Goal: Task Accomplishment & Management: Manage account settings

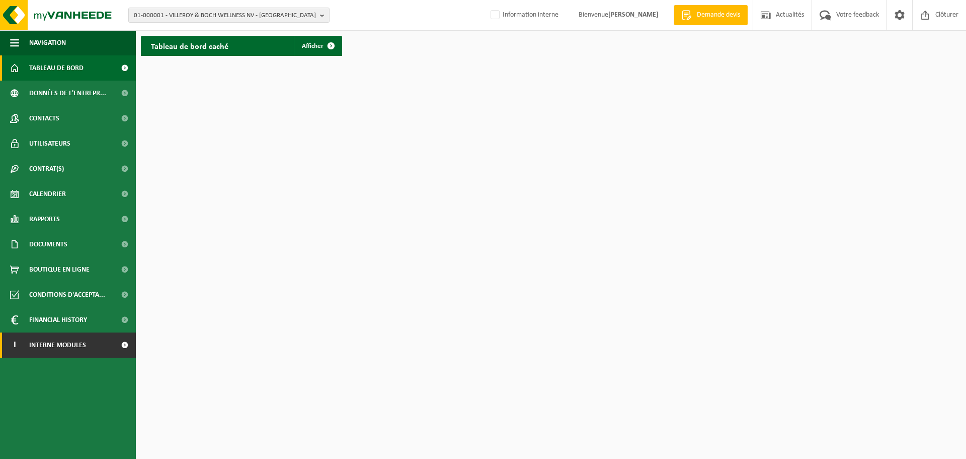
click at [124, 344] on span at bounding box center [124, 344] width 23 height 25
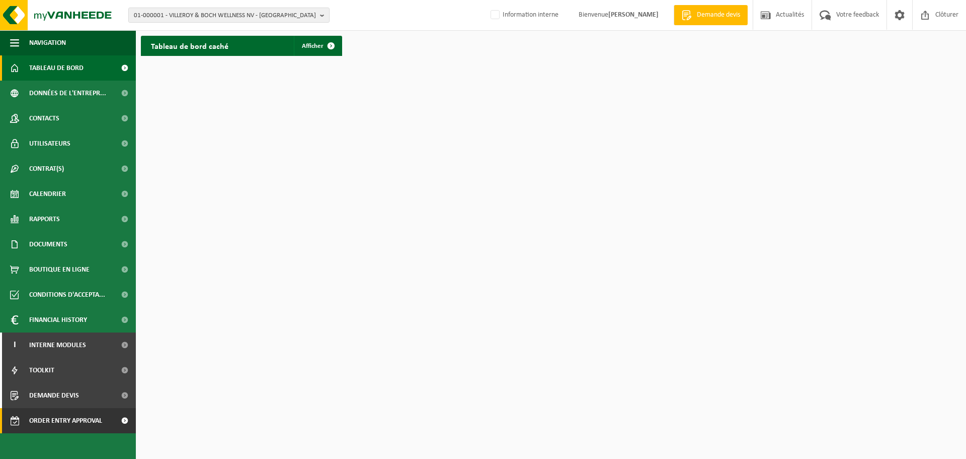
click at [123, 422] on span at bounding box center [124, 420] width 23 height 25
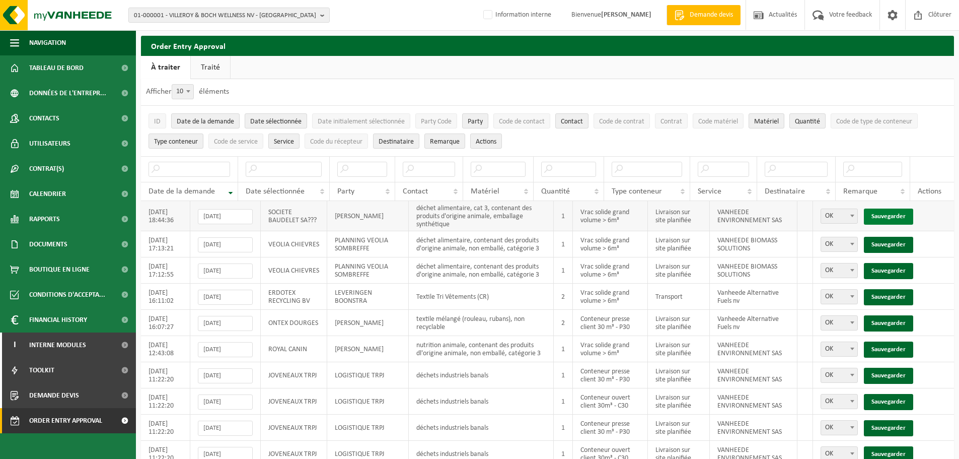
click at [891, 213] on link "Sauvegarder" at bounding box center [888, 216] width 49 height 16
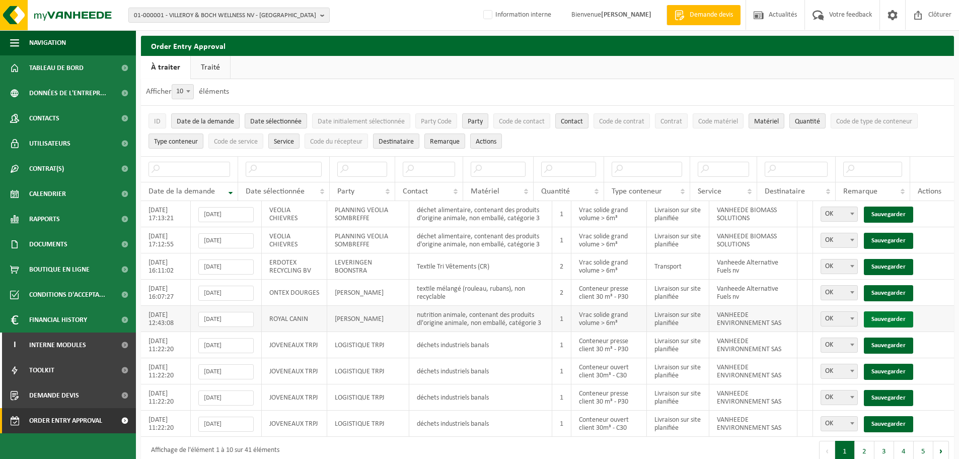
click at [891, 316] on link "Sauvegarder" at bounding box center [888, 319] width 49 height 16
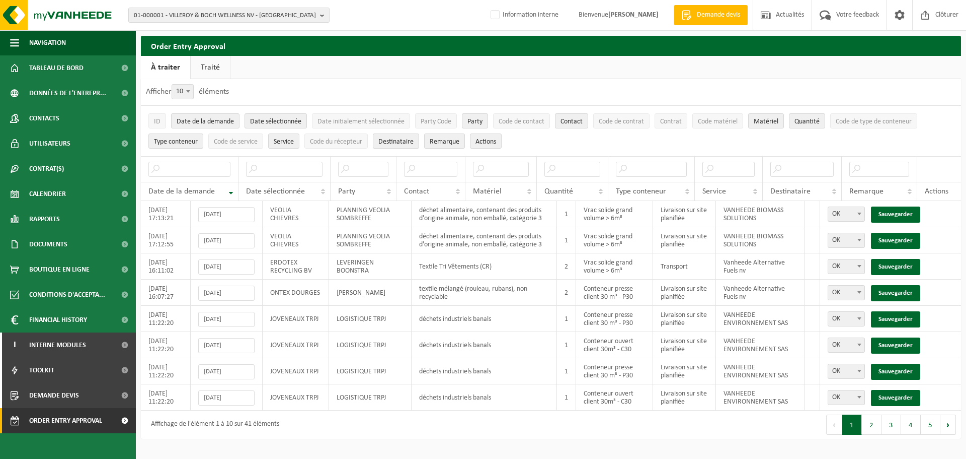
click at [891, 316] on link "Sauvegarder" at bounding box center [895, 319] width 49 height 16
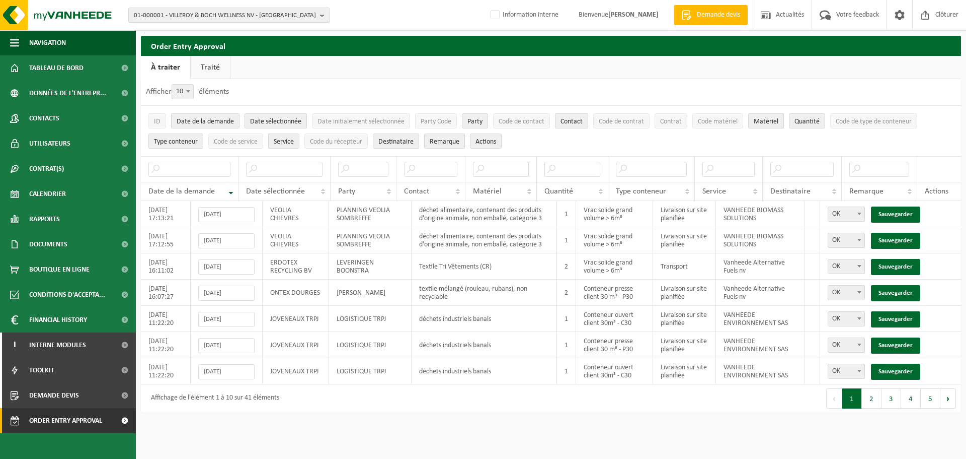
click at [891, 316] on link "Sauvegarder" at bounding box center [895, 319] width 49 height 16
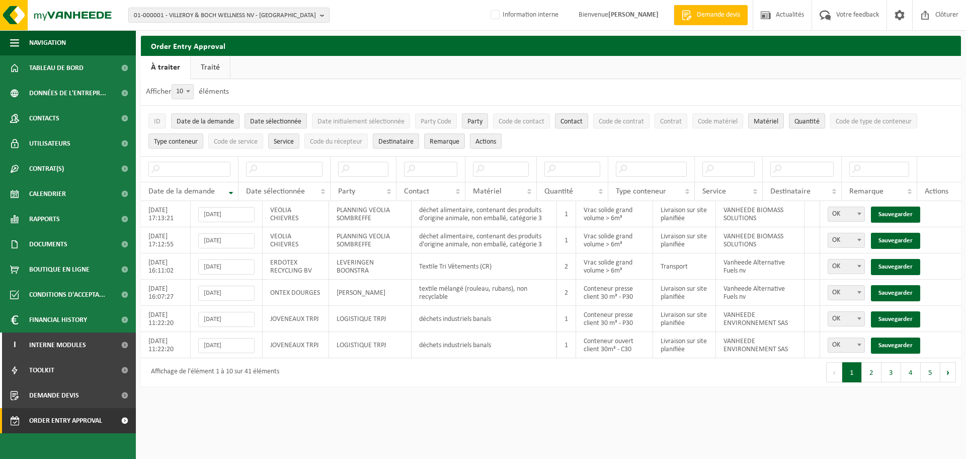
click at [891, 316] on link "Sauvegarder" at bounding box center [895, 319] width 49 height 16
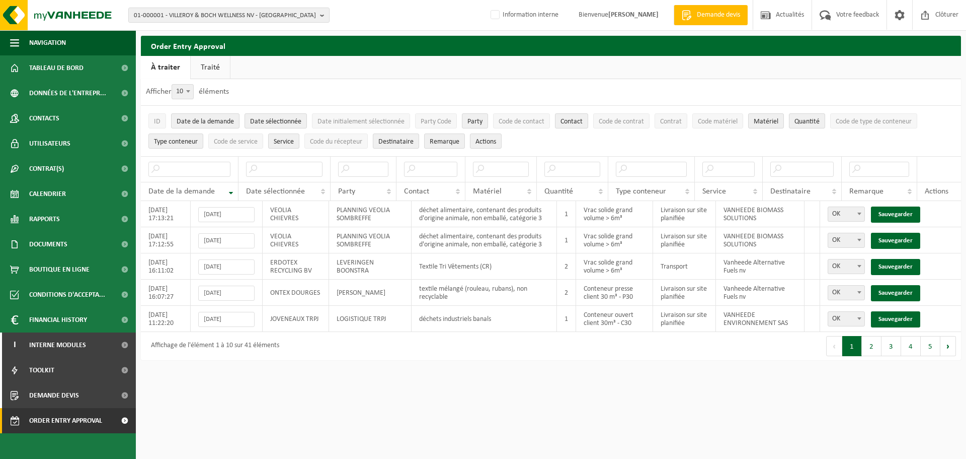
click at [891, 316] on link "Sauvegarder" at bounding box center [895, 319] width 49 height 16
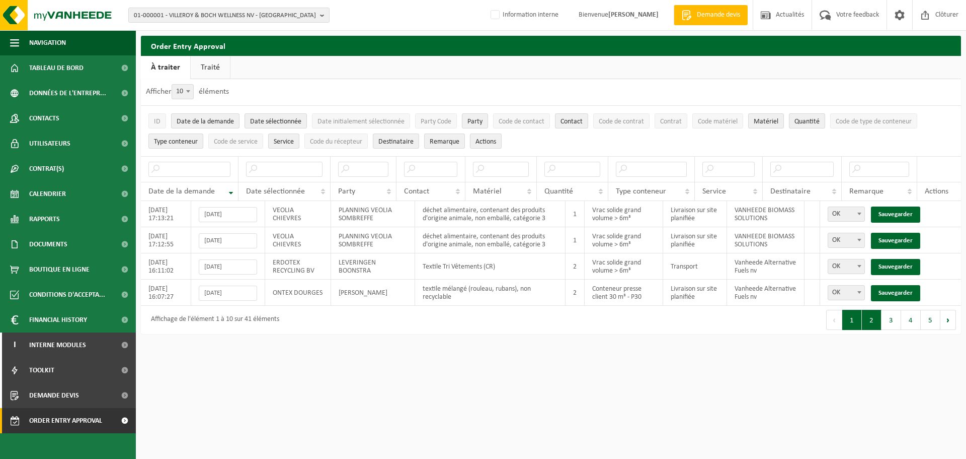
click at [870, 323] on button "2" at bounding box center [872, 320] width 20 height 20
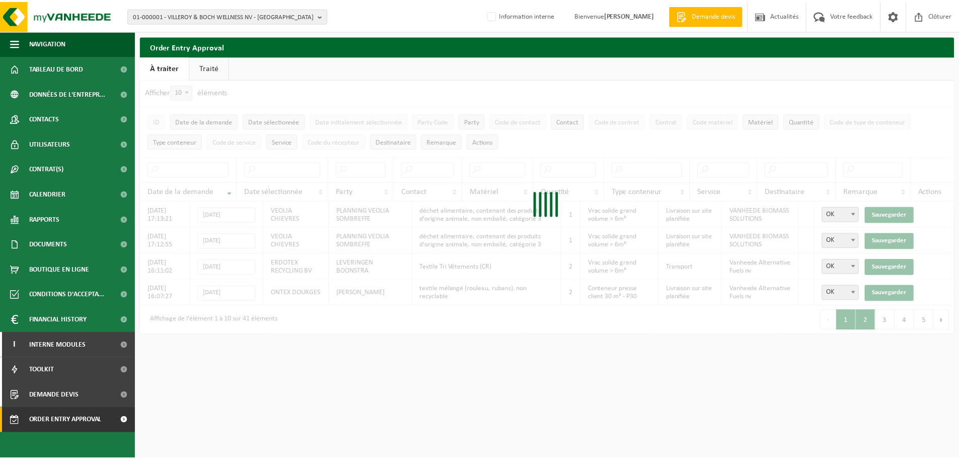
scroll to position [78, 0]
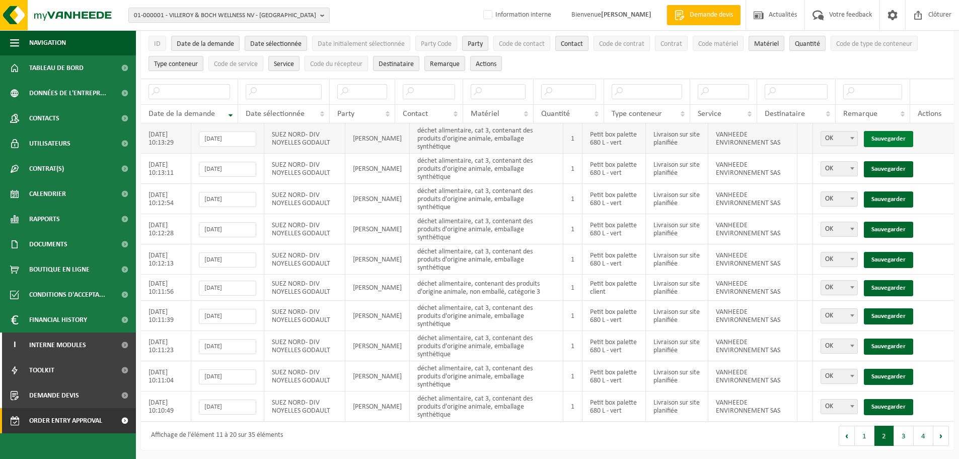
click at [890, 135] on link "Sauvegarder" at bounding box center [888, 139] width 49 height 16
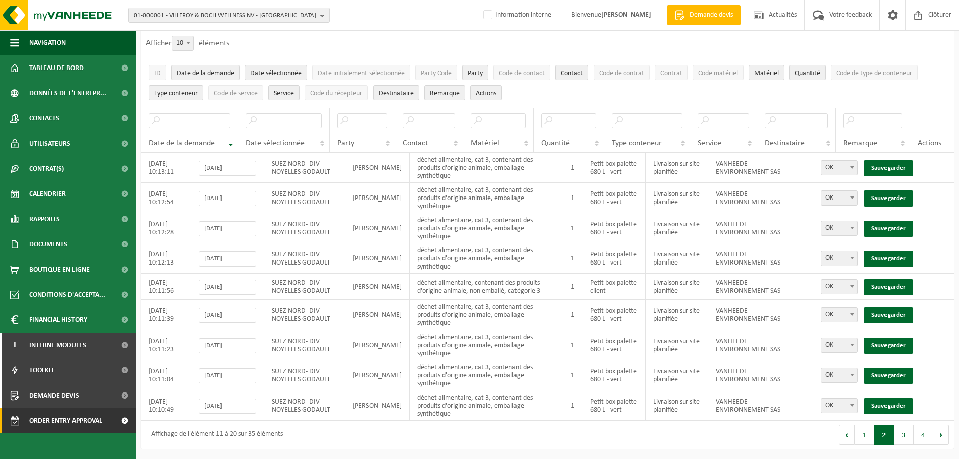
scroll to position [47, 0]
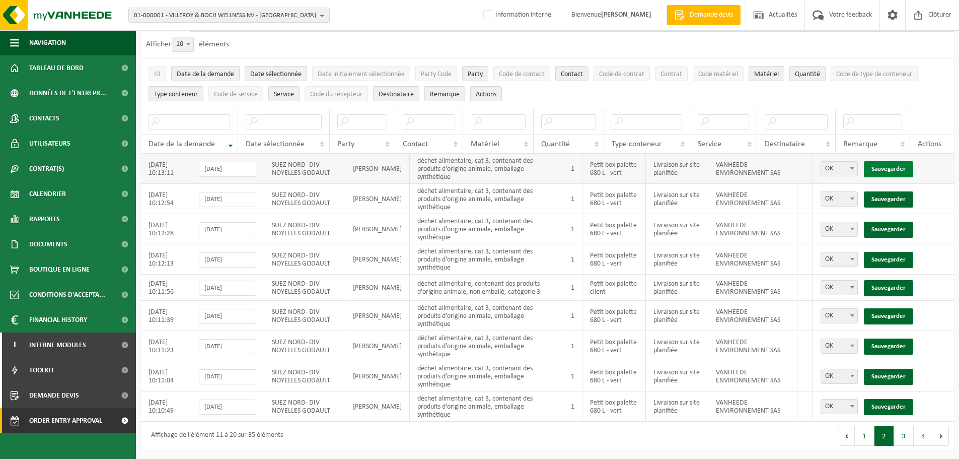
click at [890, 167] on link "Sauvegarder" at bounding box center [888, 169] width 49 height 16
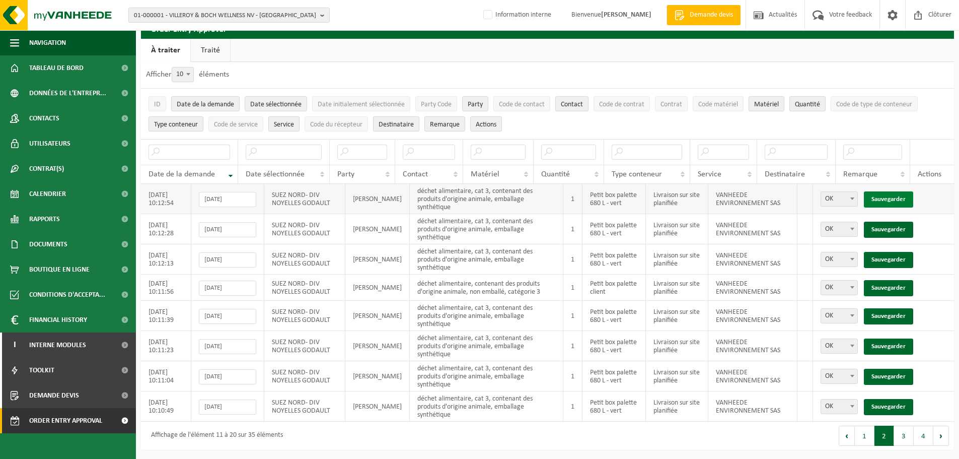
click at [895, 200] on link "Sauvegarder" at bounding box center [888, 199] width 49 height 16
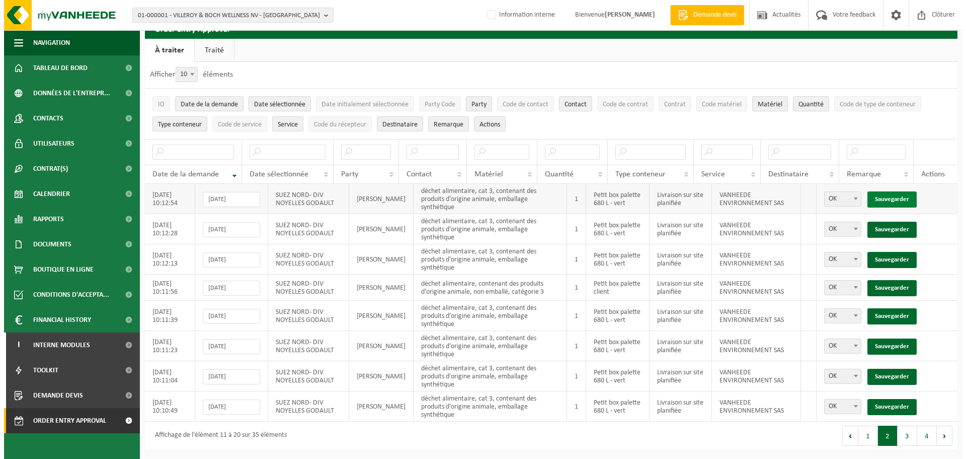
scroll to position [0, 0]
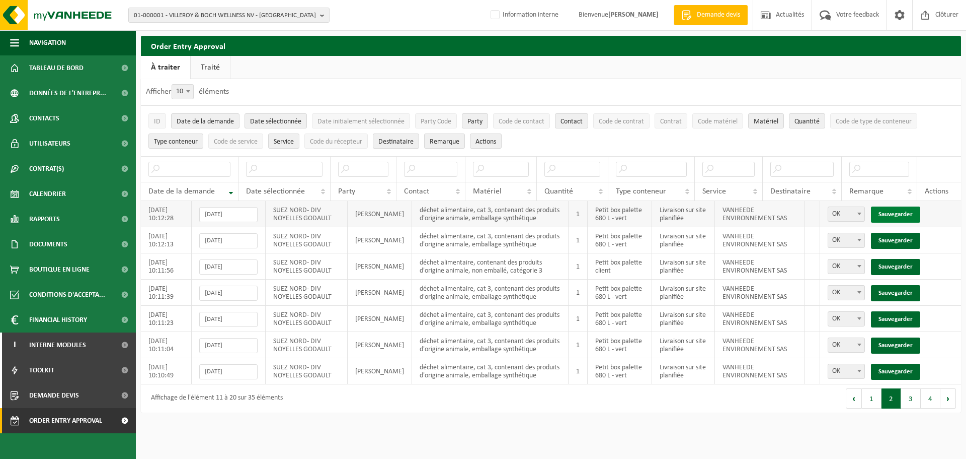
click at [896, 212] on link "Sauvegarder" at bounding box center [895, 214] width 49 height 16
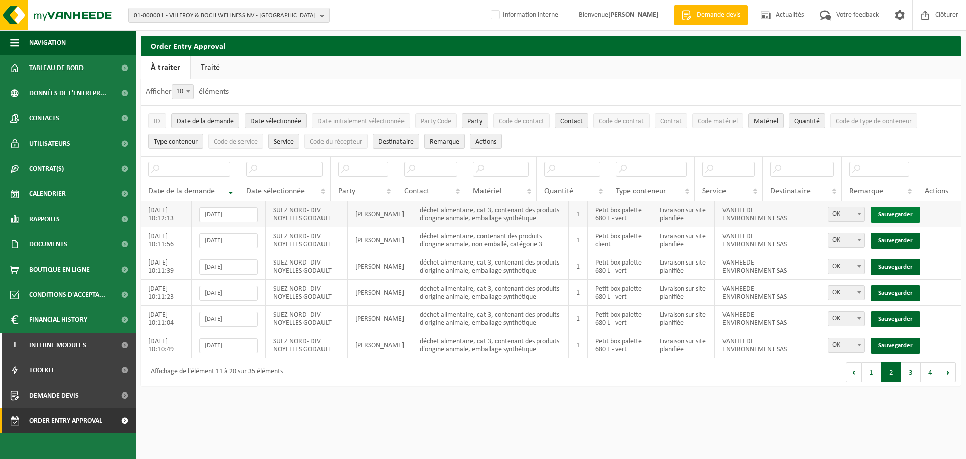
click at [896, 212] on link "Sauvegarder" at bounding box center [895, 214] width 49 height 16
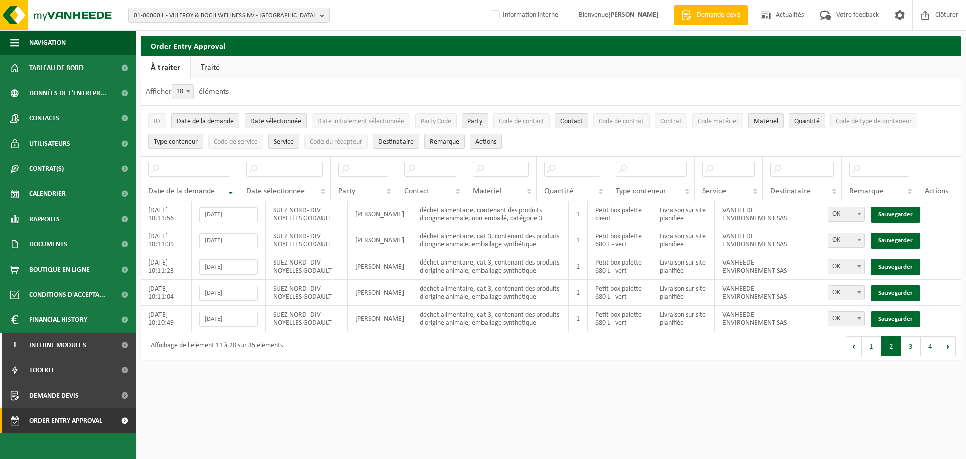
click at [896, 212] on link "Sauvegarder" at bounding box center [895, 214] width 49 height 16
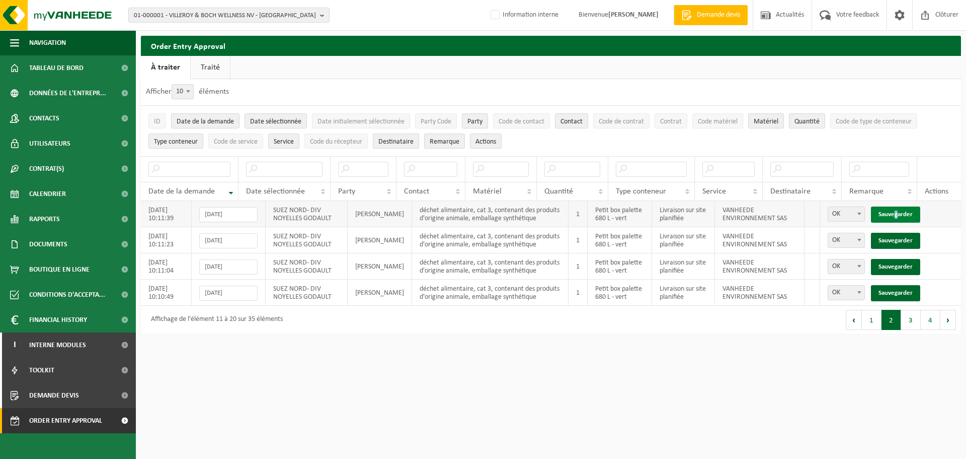
click at [897, 212] on link "Sauvegarder" at bounding box center [895, 214] width 49 height 16
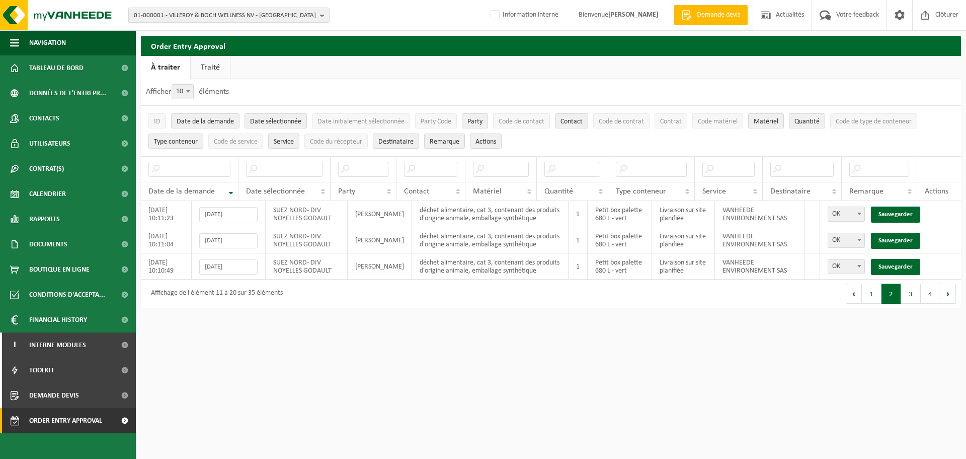
click at [897, 212] on link "Sauvegarder" at bounding box center [895, 214] width 49 height 16
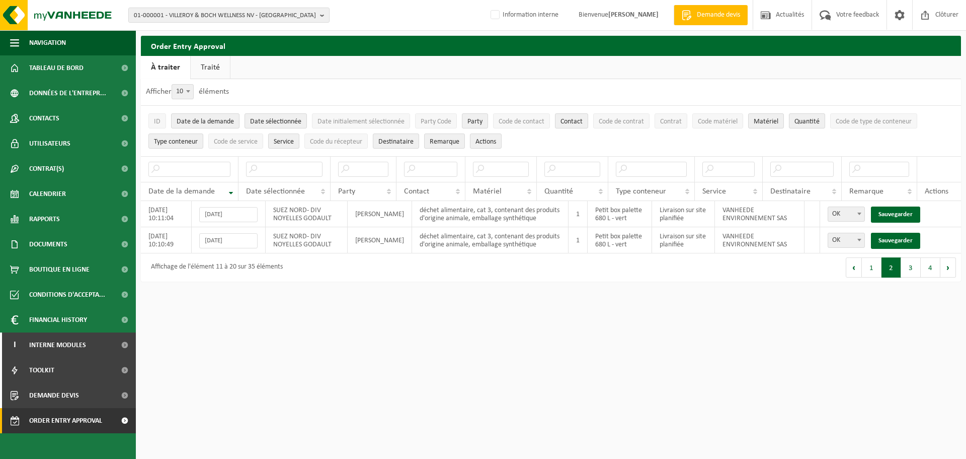
click at [897, 212] on link "Sauvegarder" at bounding box center [895, 214] width 49 height 16
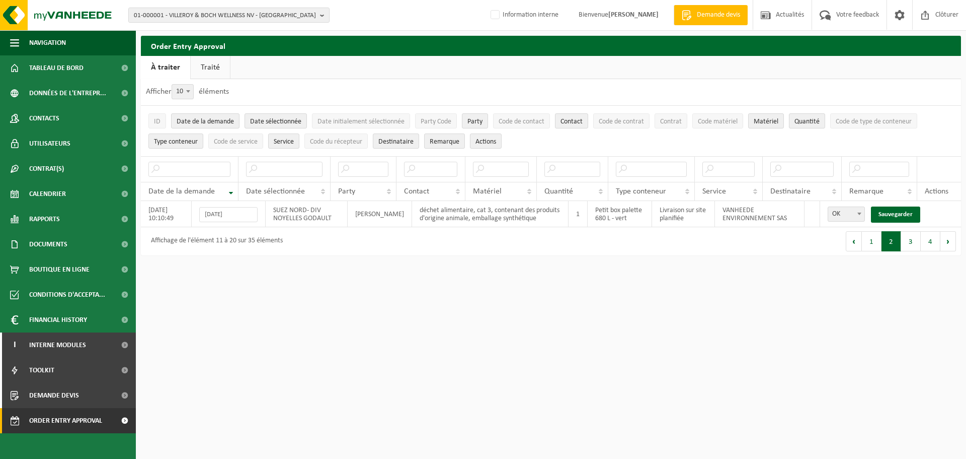
click at [897, 212] on link "Sauvegarder" at bounding box center [895, 214] width 49 height 16
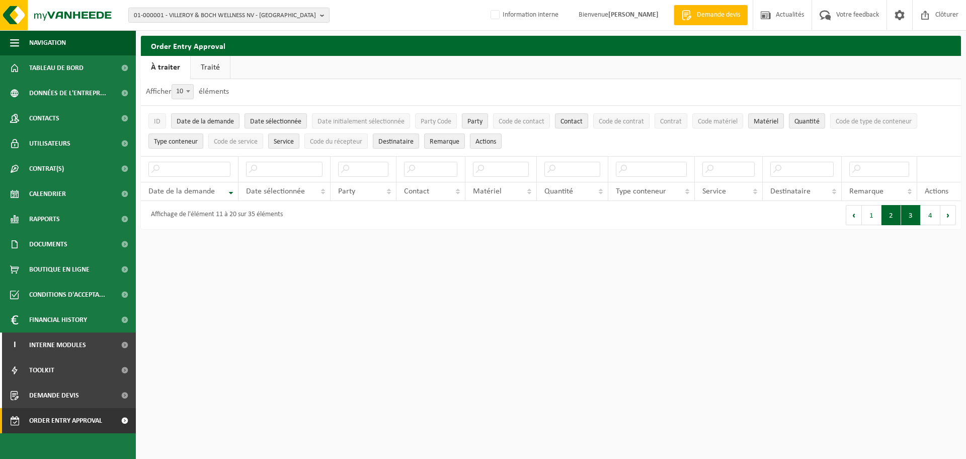
click at [911, 219] on button "3" at bounding box center [911, 215] width 20 height 20
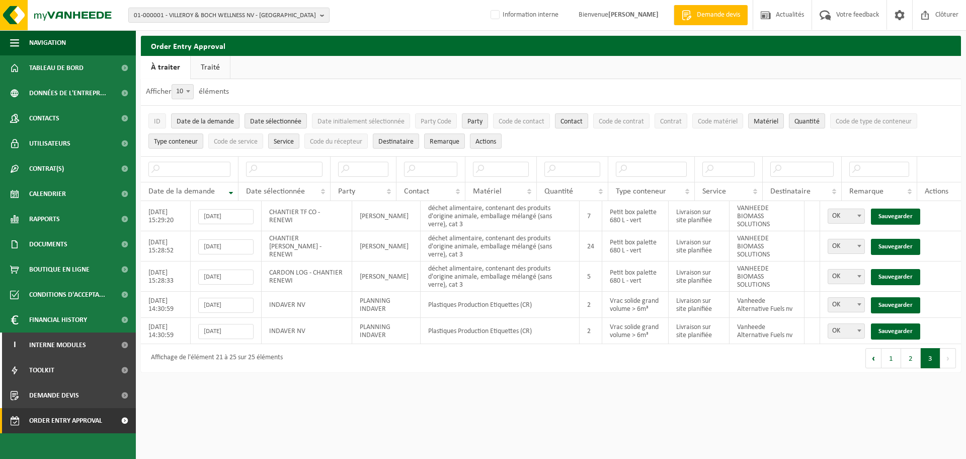
click at [947, 358] on button "Suivant" at bounding box center [949, 358] width 16 height 20
click at [570, 383] on html "01-000001 - VILLEROY & BOCH WELLNESS NV - [GEOGRAPHIC_DATA] 01-000001 - VILLERO…" at bounding box center [483, 229] width 966 height 459
